Goal: Check status: Check status

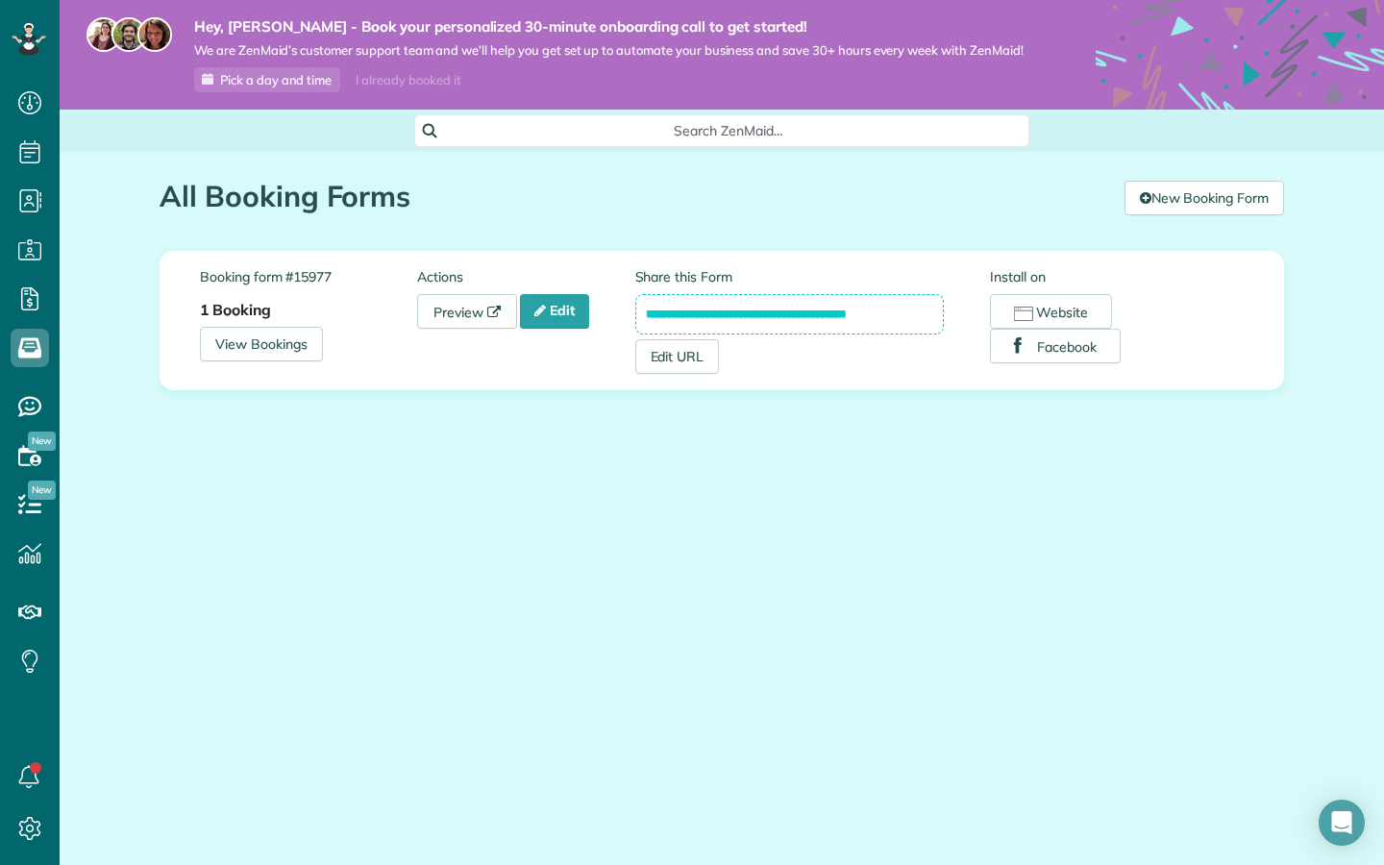
scroll to position [9, 9]
click at [264, 352] on link "View Bookings" at bounding box center [261, 344] width 123 height 35
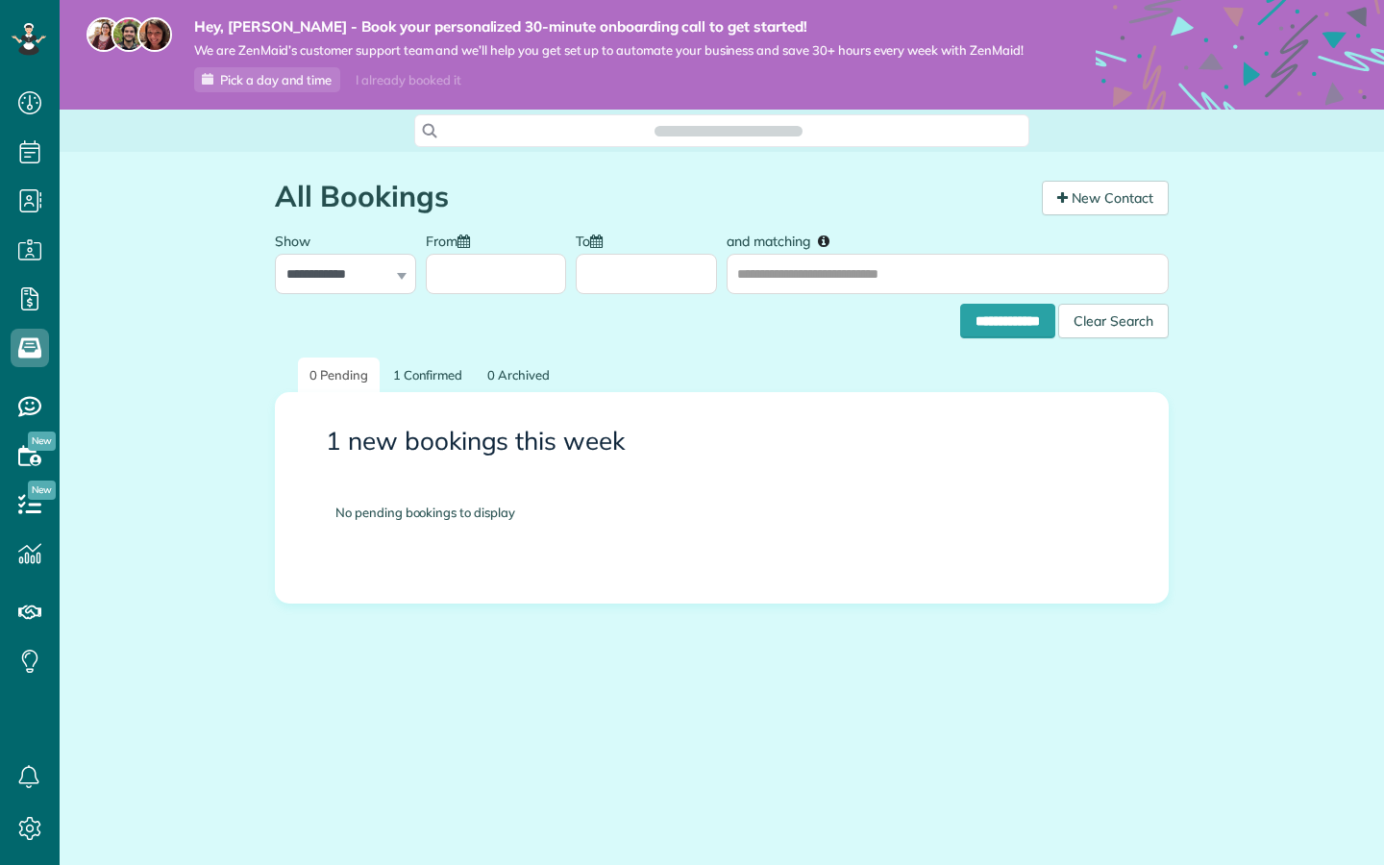
scroll to position [9, 9]
click at [568, 518] on div "No pending bookings to display" at bounding box center [721, 513] width 830 height 76
